Goal: Transaction & Acquisition: Obtain resource

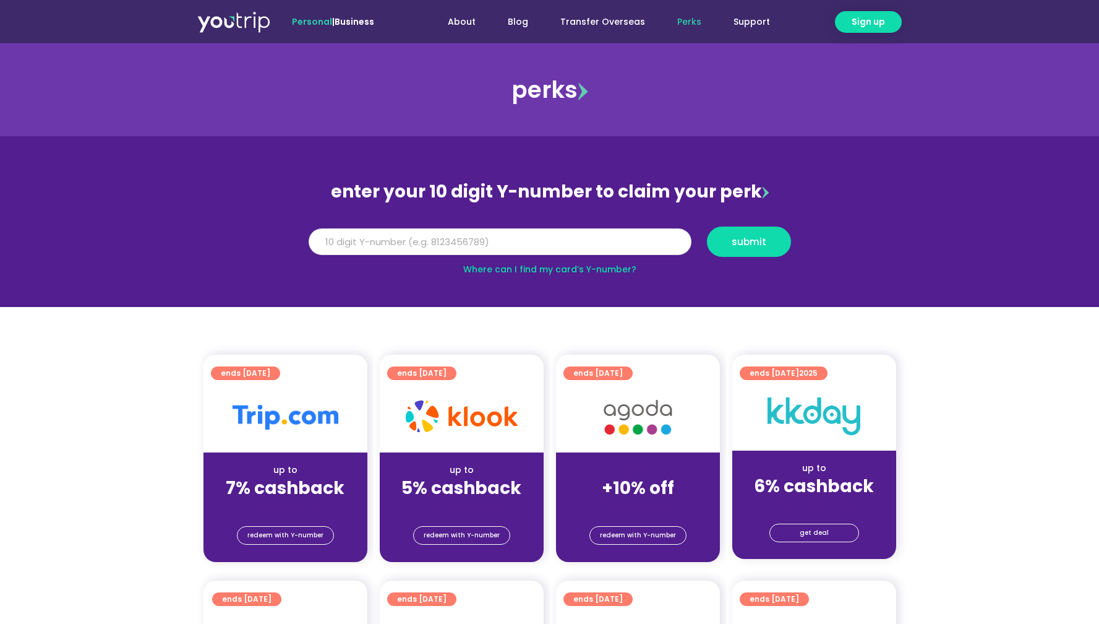
click at [454, 244] on input "Y Number" at bounding box center [500, 241] width 383 height 27
paste input "-8188725273"
click at [320, 238] on input "-8188725273" at bounding box center [500, 241] width 383 height 27
type input "8188725273"
click at [762, 244] on span "submit" at bounding box center [749, 241] width 35 height 9
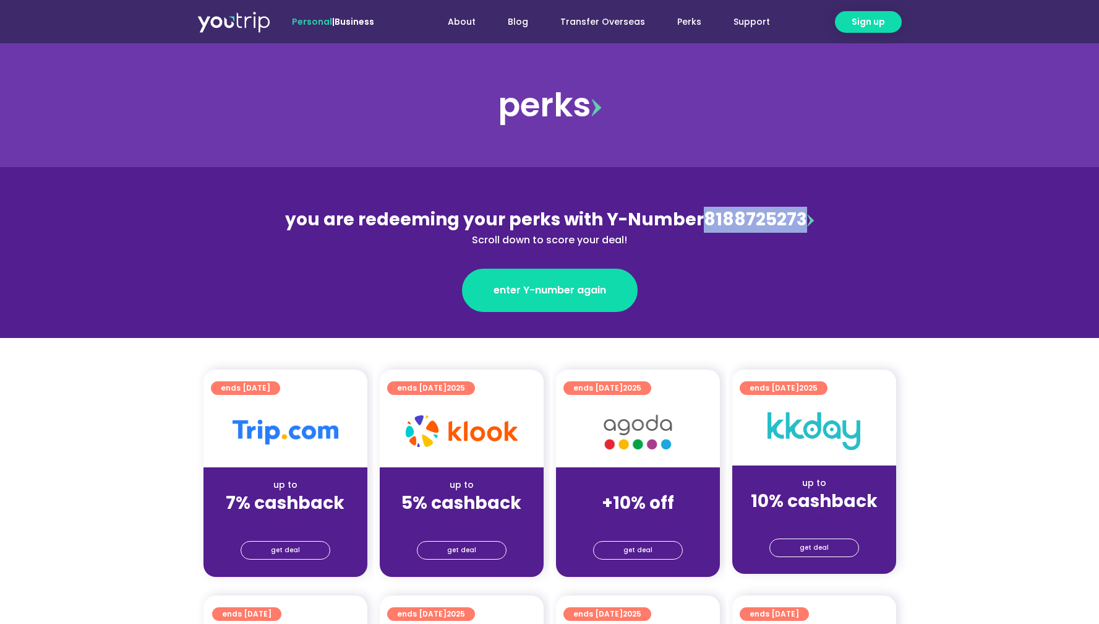
drag, startPoint x: 705, startPoint y: 223, endPoint x: 796, endPoint y: 225, distance: 91.6
click at [796, 225] on div "you are redeeming your perks with Y-Number 8188725273 Scroll down to score your…" at bounding box center [549, 227] width 537 height 41
click at [869, 248] on section "you are redeeming your perks with Y-Number 8188725273 Scroll down to score your…" at bounding box center [549, 252] width 1099 height 171
click at [262, 552] on link "get deal" at bounding box center [286, 550] width 90 height 19
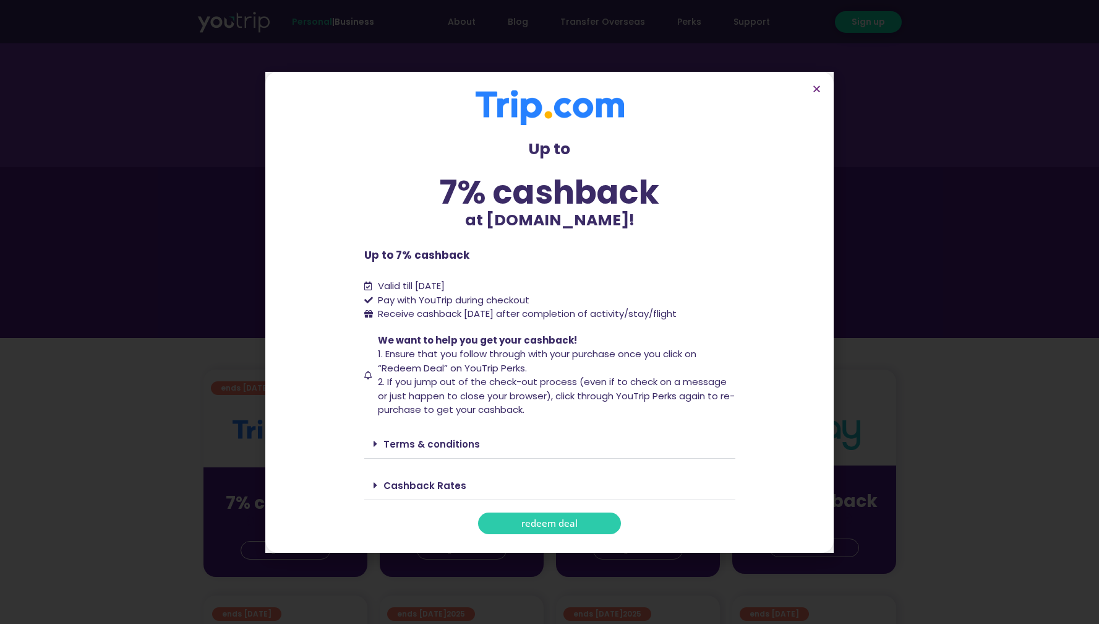
click at [536, 520] on span "redeem deal" at bounding box center [550, 522] width 56 height 9
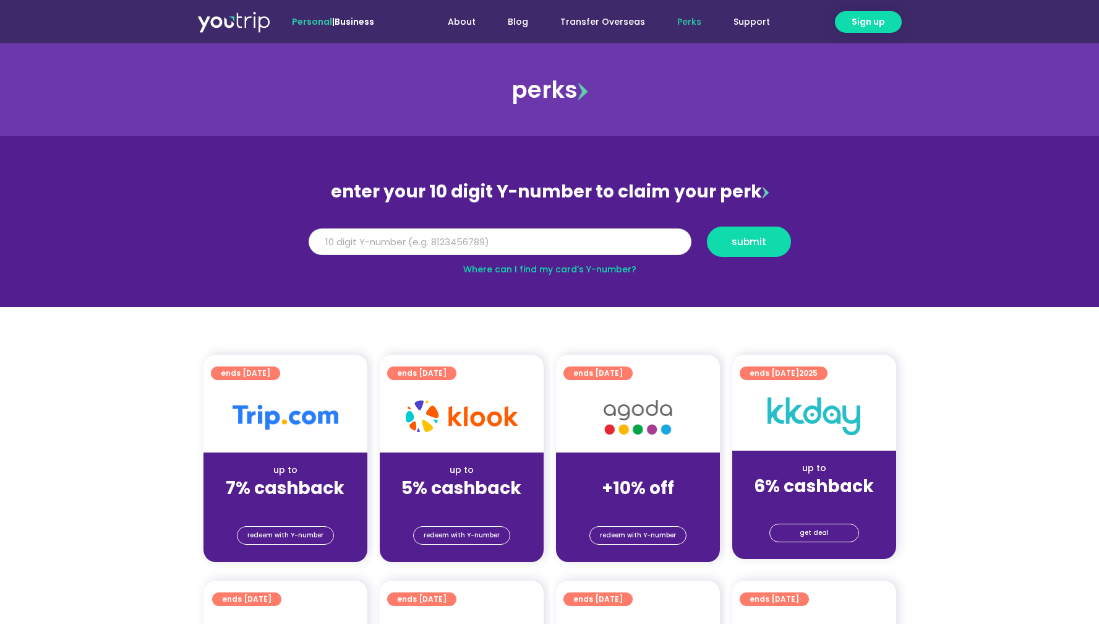
click at [414, 233] on input "Y Number" at bounding box center [500, 241] width 383 height 27
click at [424, 239] on input "Y Number" at bounding box center [500, 241] width 383 height 27
paste input "-8188725273"
type input "8188725273"
click at [762, 256] on button "submit" at bounding box center [749, 241] width 84 height 30
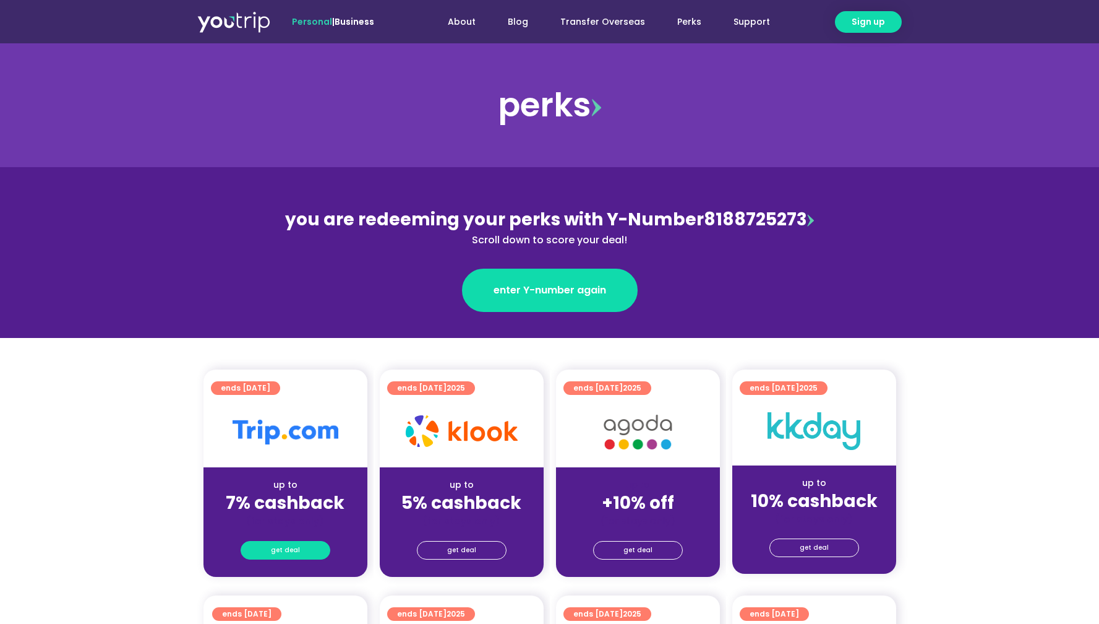
click at [301, 549] on link "get deal" at bounding box center [286, 550] width 90 height 19
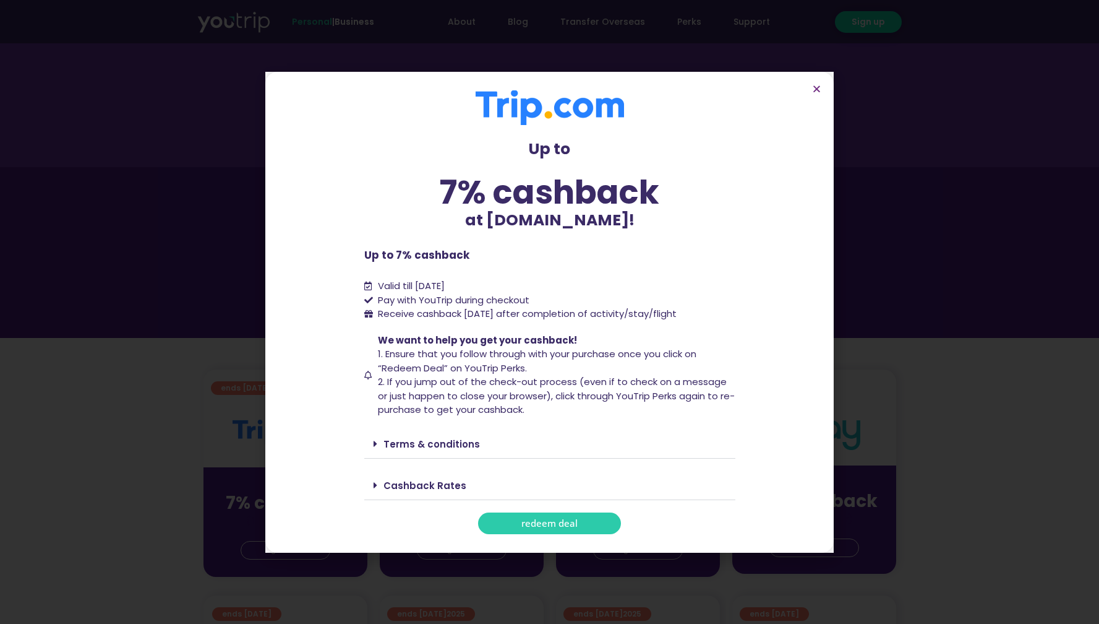
click at [512, 523] on link "redeem deal" at bounding box center [549, 523] width 143 height 22
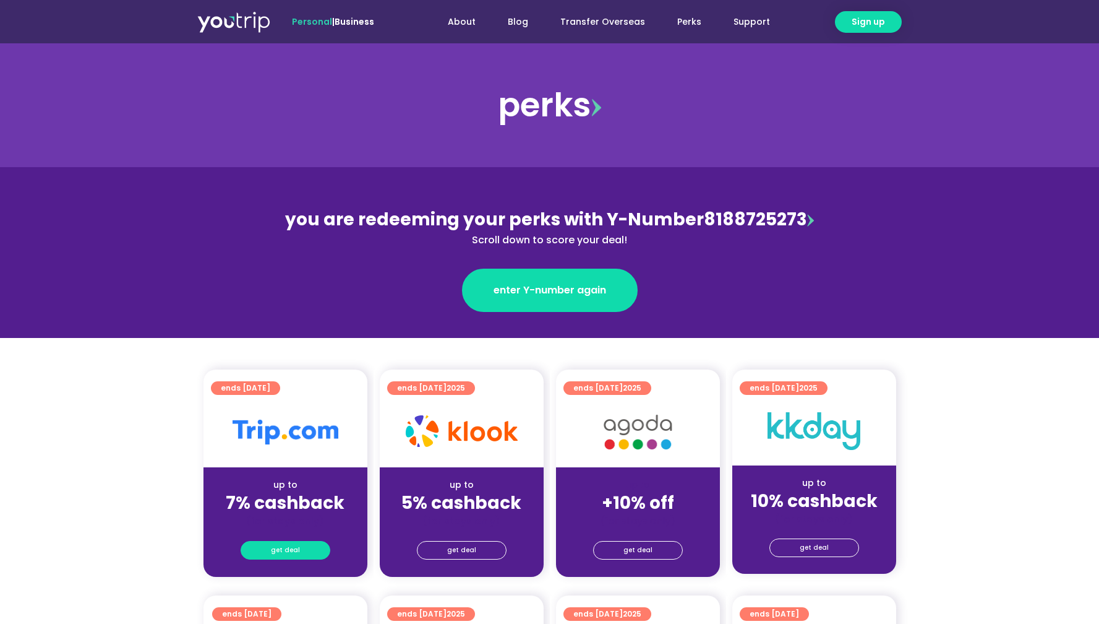
click at [281, 549] on span "get deal" at bounding box center [285, 549] width 29 height 17
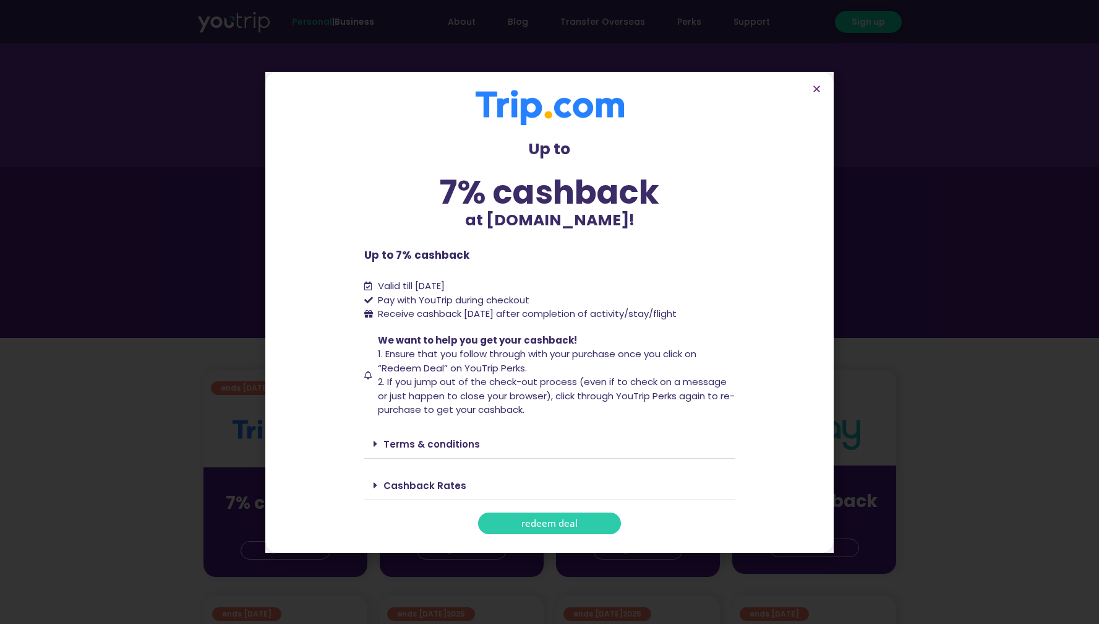
click at [516, 525] on link "redeem deal" at bounding box center [549, 523] width 143 height 22
